Goal: Transaction & Acquisition: Purchase product/service

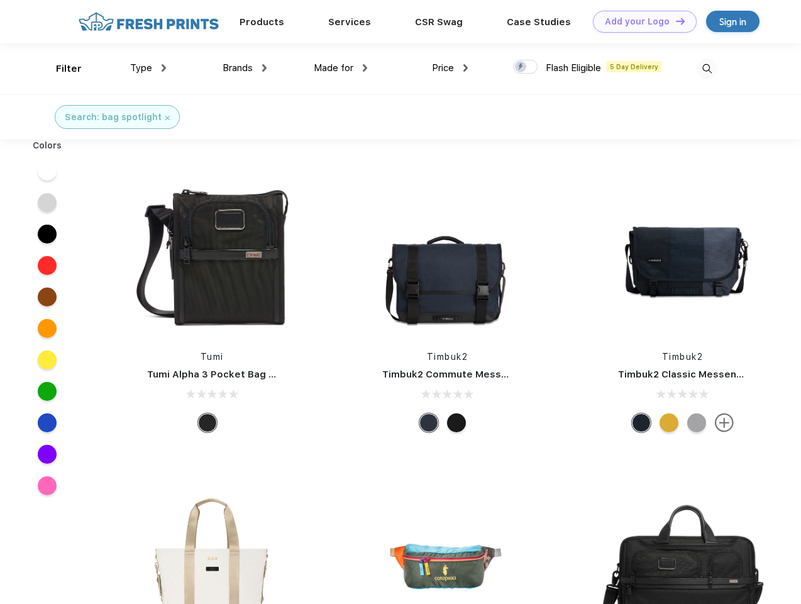
click at [640, 21] on link "Add your Logo Design Tool" at bounding box center [645, 22] width 104 height 22
click at [0, 0] on div "Design Tool" at bounding box center [0, 0] width 0 height 0
click at [675, 21] on link "Add your Logo Design Tool" at bounding box center [645, 22] width 104 height 22
click at [60, 69] on div "Filter" at bounding box center [69, 69] width 26 height 14
click at [148, 68] on span "Type" at bounding box center [141, 67] width 22 height 11
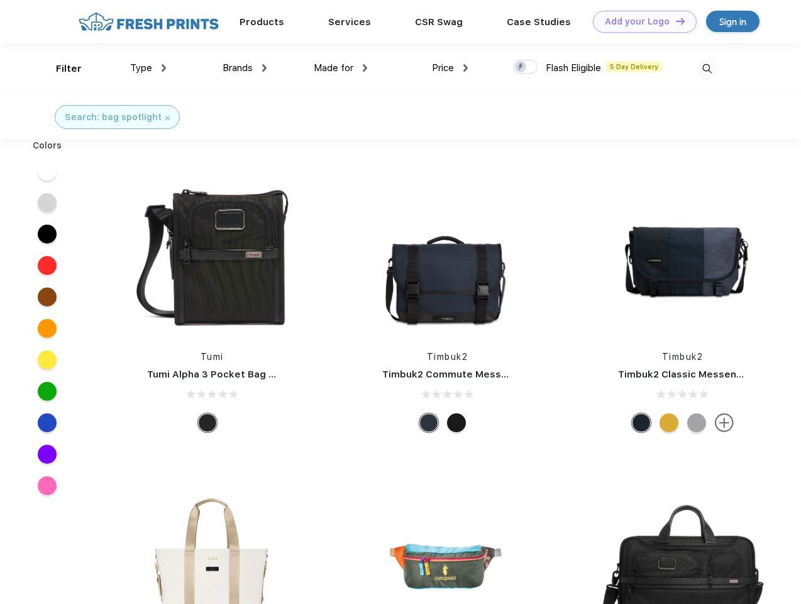
click at [245, 68] on span "Brands" at bounding box center [238, 67] width 30 height 11
click at [341, 68] on span "Made for" at bounding box center [334, 67] width 40 height 11
click at [450, 68] on span "Price" at bounding box center [443, 67] width 22 height 11
click at [526, 67] on div at bounding box center [525, 67] width 25 height 14
click at [521, 67] on input "checkbox" at bounding box center [517, 63] width 8 height 8
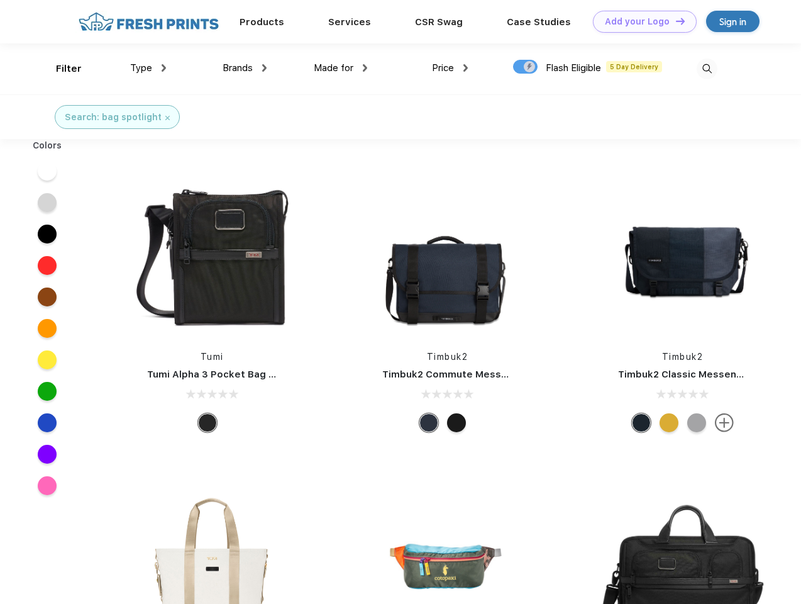
click at [707, 69] on img at bounding box center [707, 68] width 21 height 21
